Goal: Task Accomplishment & Management: Complete application form

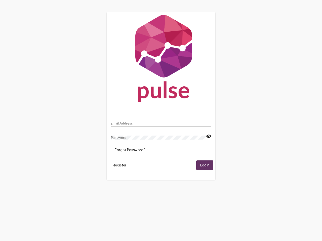
click at [161, 122] on input "Email Address" at bounding box center [161, 123] width 100 height 4
click at [208, 136] on mat-icon "visibility" at bounding box center [208, 136] width 5 height 6
click at [130, 150] on span "Forgot Password?" at bounding box center [130, 150] width 30 height 5
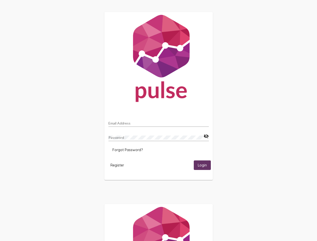
click at [119, 165] on span "Register" at bounding box center [118, 165] width 14 height 5
click at [204, 165] on span "Login" at bounding box center [202, 165] width 9 height 5
